Goal: Use online tool/utility: Use online tool/utility

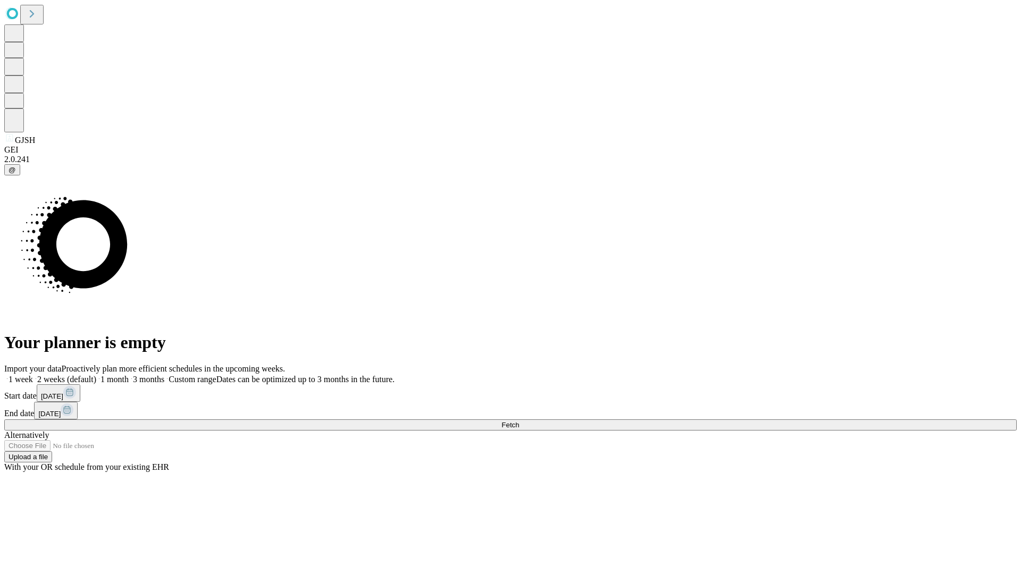
click at [519, 421] on span "Fetch" at bounding box center [510, 425] width 18 height 8
